Goal: Task Accomplishment & Management: Complete application form

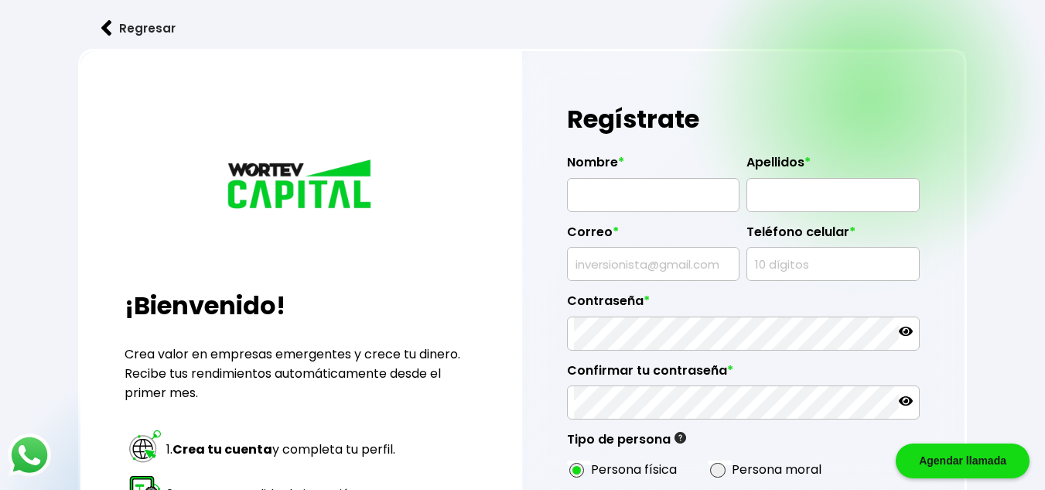
click at [714, 176] on label "Nombre *" at bounding box center [653, 166] width 172 height 23
click at [662, 200] on input "text" at bounding box center [653, 195] width 159 height 32
type input "[PERSON_NAME]"
type input "[EMAIL_ADDRESS][DOMAIN_NAME]"
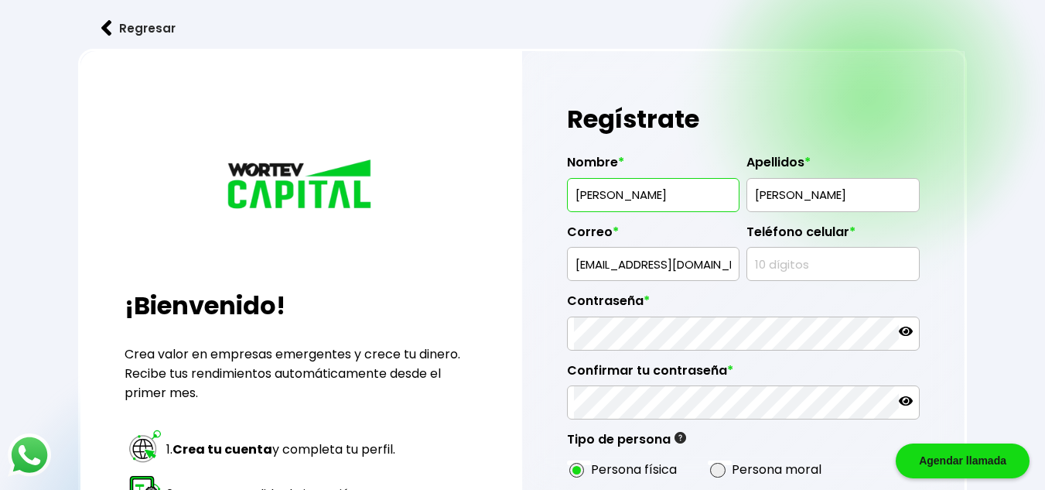
type input "4771251589"
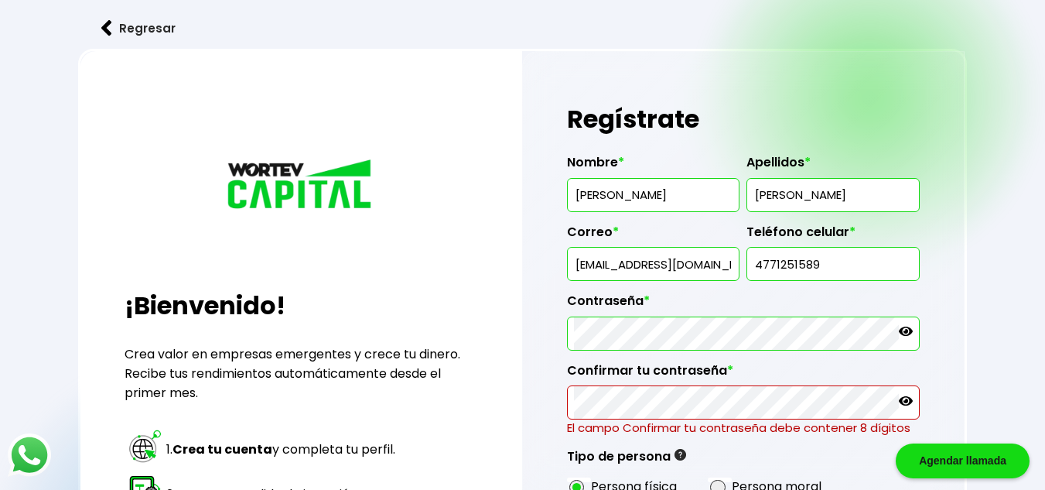
click at [539, 330] on div "Regístrate Nombre * [PERSON_NAME] * [PERSON_NAME] Correo * [EMAIL_ADDRESS][DOMA…" at bounding box center [743, 400] width 442 height 699
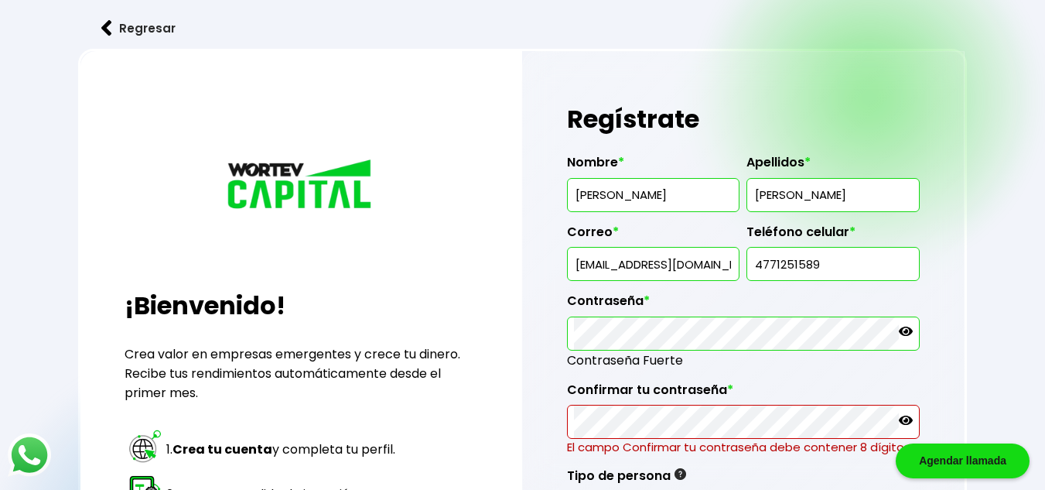
click at [692, 403] on label "Confirmar tu contraseña *" at bounding box center [743, 393] width 353 height 23
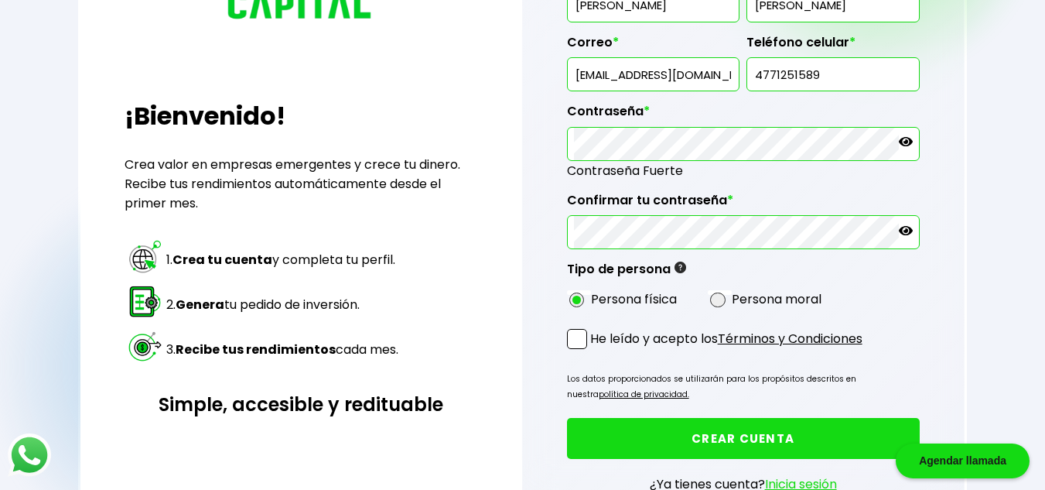
scroll to position [193, 0]
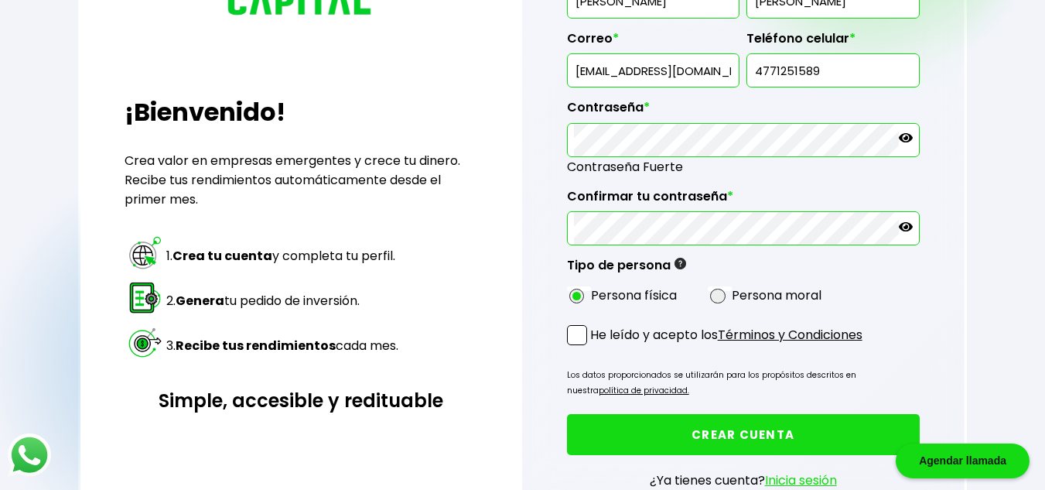
click at [568, 343] on span at bounding box center [577, 335] width 20 height 20
click at [593, 346] on input "He leído y acepto los Términos y Condiciones" at bounding box center [593, 346] width 0 height 0
click at [733, 439] on button "CREAR CUENTA" at bounding box center [743, 434] width 353 height 41
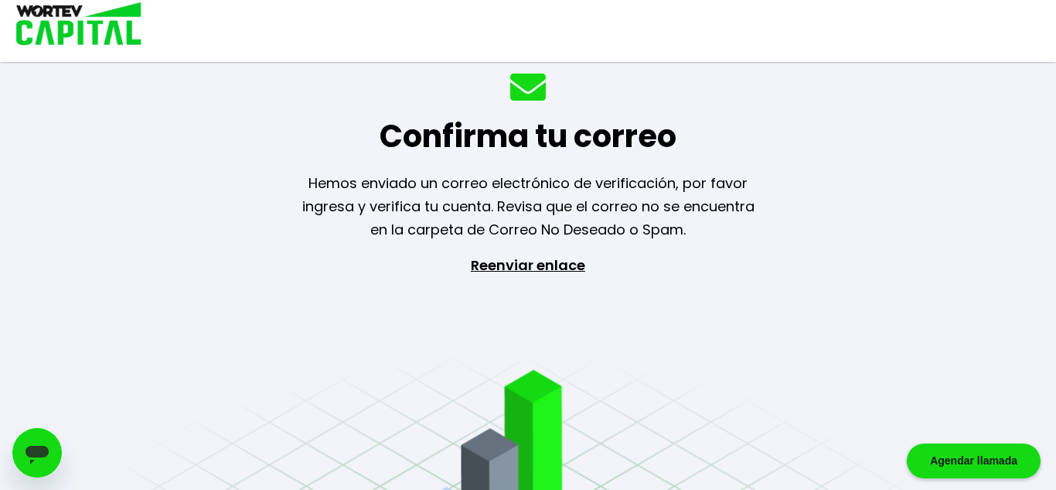
click at [764, 409] on div "Confirma tu correo Hemos enviado un correo electrónico de verificación, por fav…" at bounding box center [528, 245] width 1056 height 490
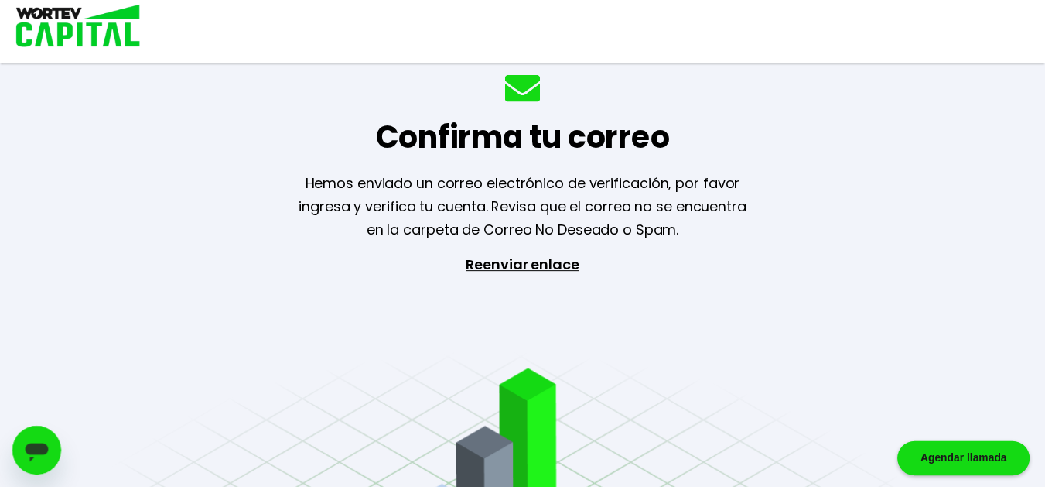
scroll to position [193, 0]
